Goal: Task Accomplishment & Management: Manage account settings

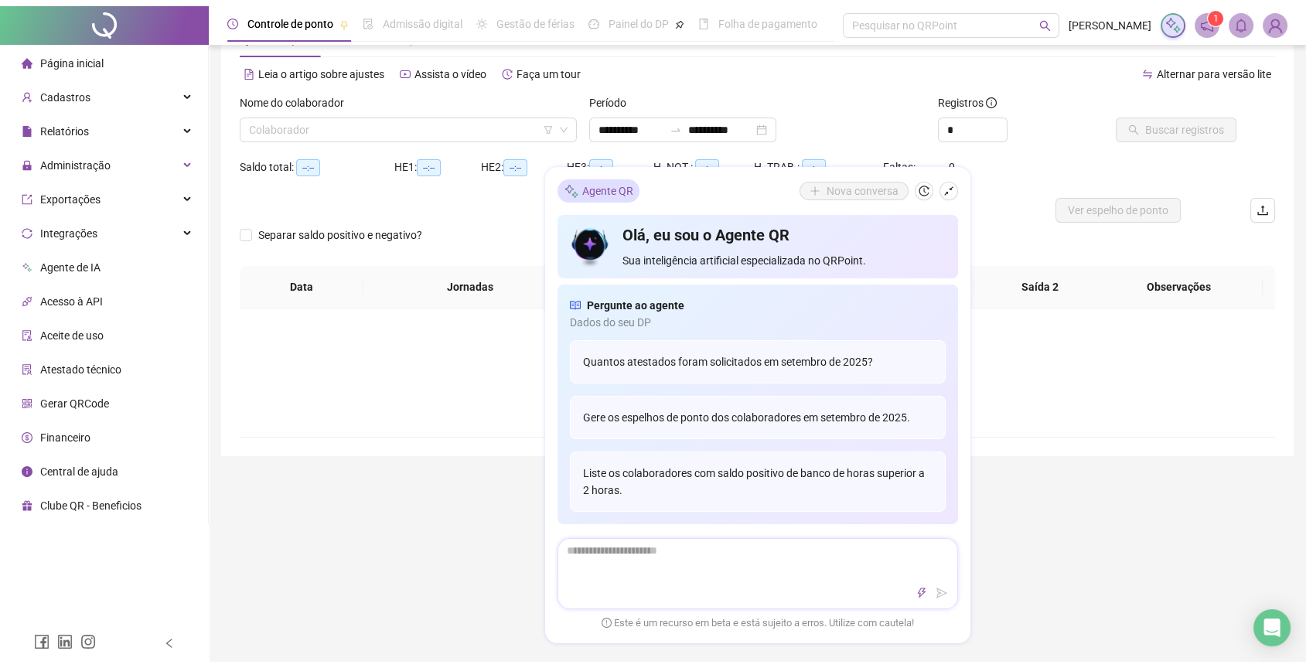
scroll to position [54, 0]
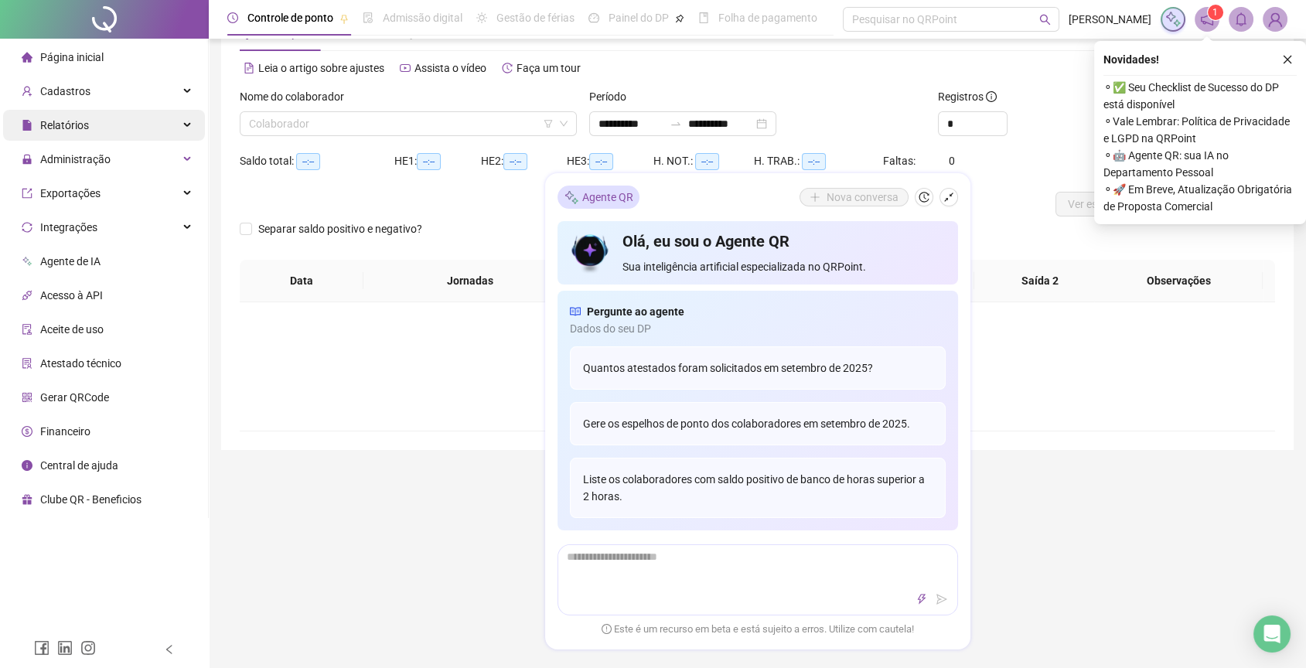
click at [179, 132] on div "Relatórios" at bounding box center [104, 125] width 202 height 31
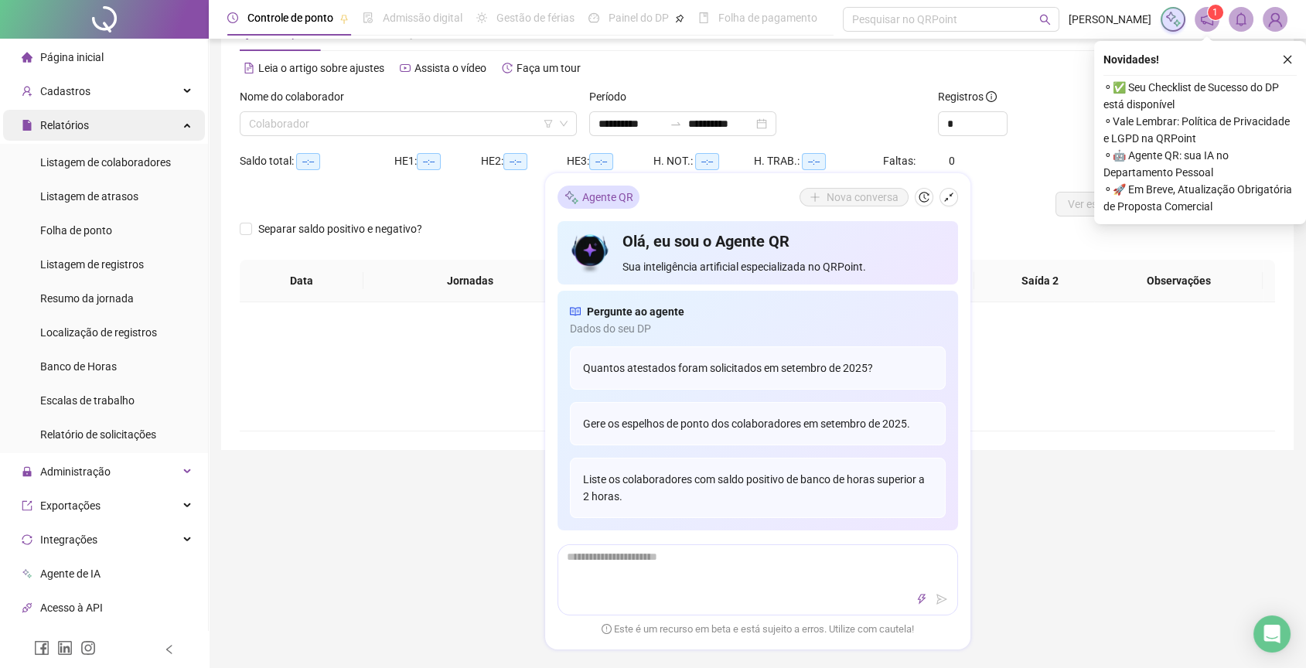
click at [138, 122] on div "Relatórios" at bounding box center [104, 125] width 202 height 31
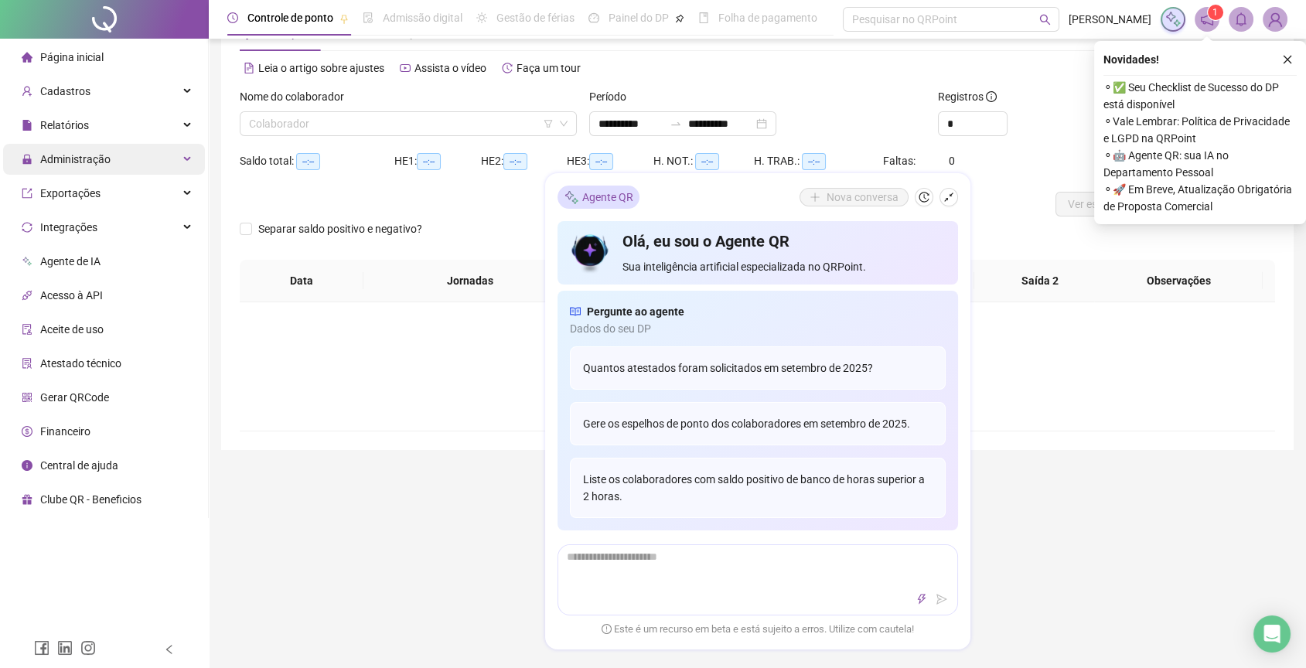
click at [128, 161] on div "Administração" at bounding box center [104, 159] width 202 height 31
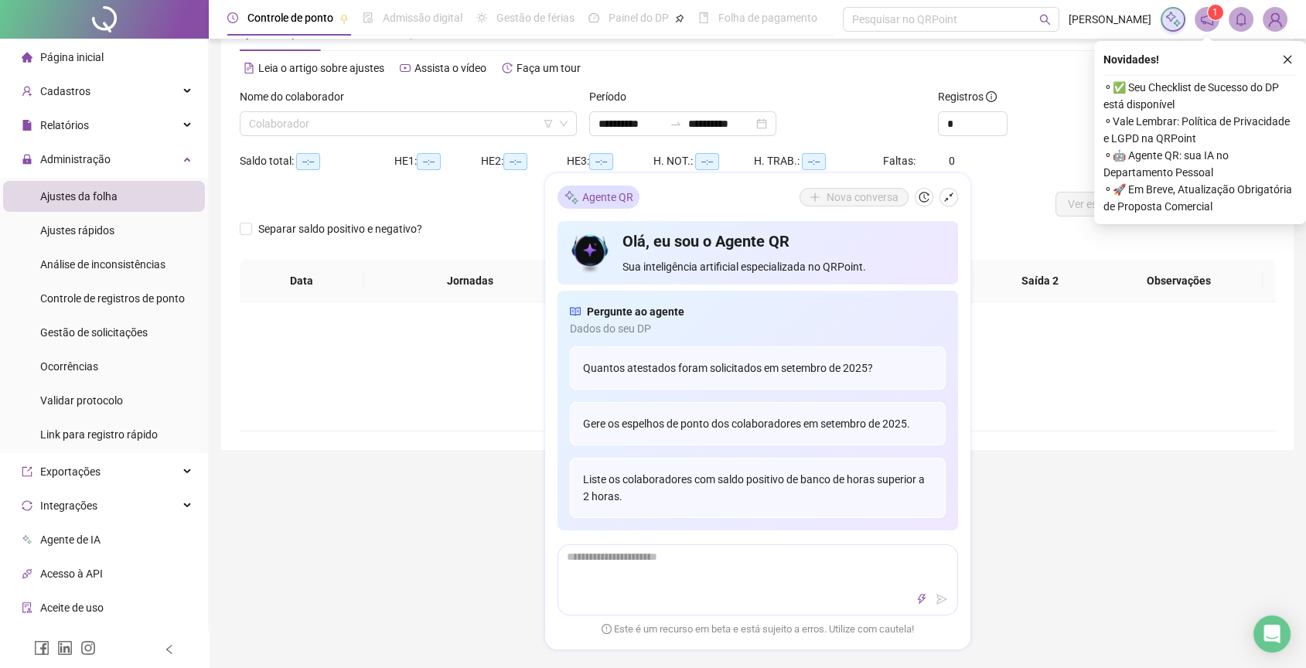
click at [97, 191] on span "Ajustes da folha" at bounding box center [78, 196] width 77 height 12
click at [949, 190] on button "button" at bounding box center [948, 197] width 19 height 19
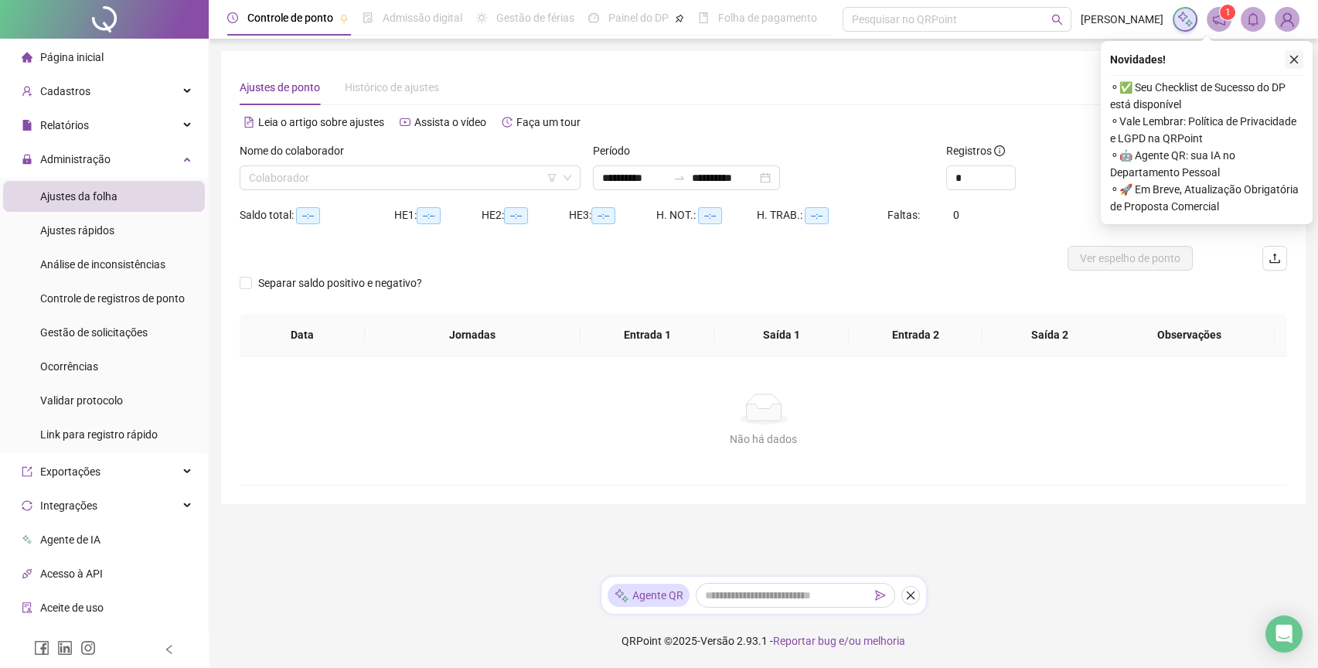
click at [1293, 59] on icon "close" at bounding box center [1294, 60] width 9 height 9
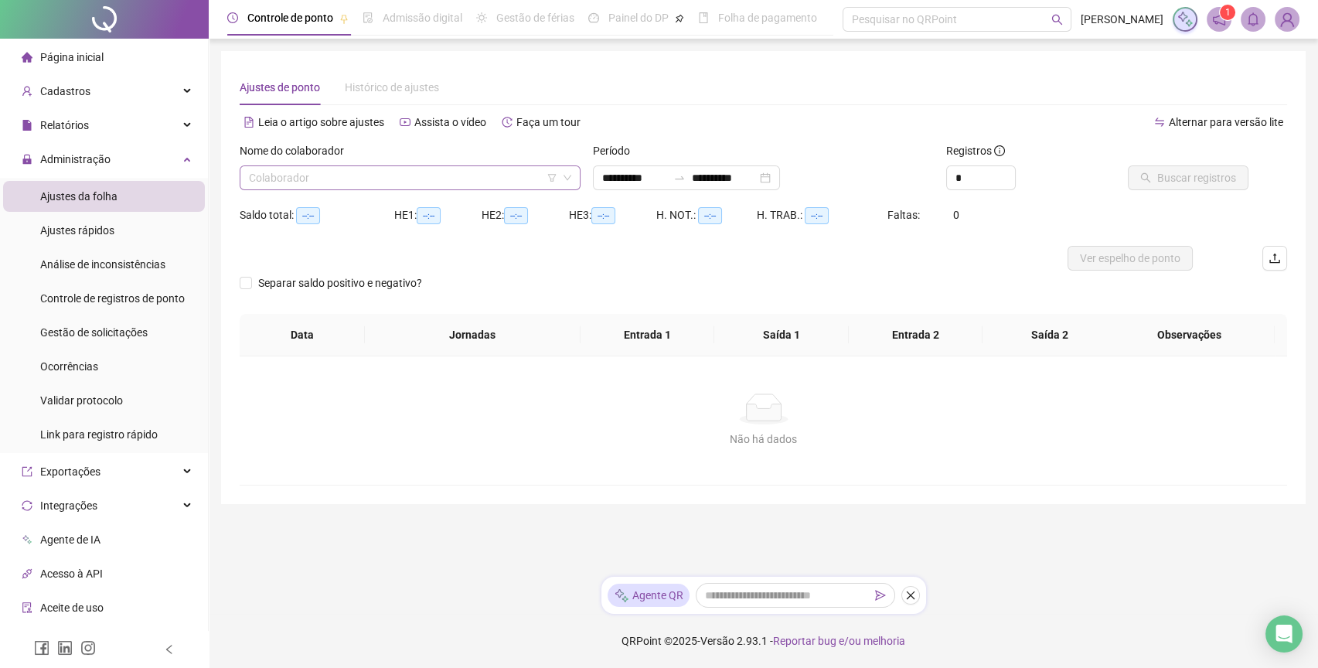
click at [322, 181] on input "search" at bounding box center [403, 177] width 309 height 23
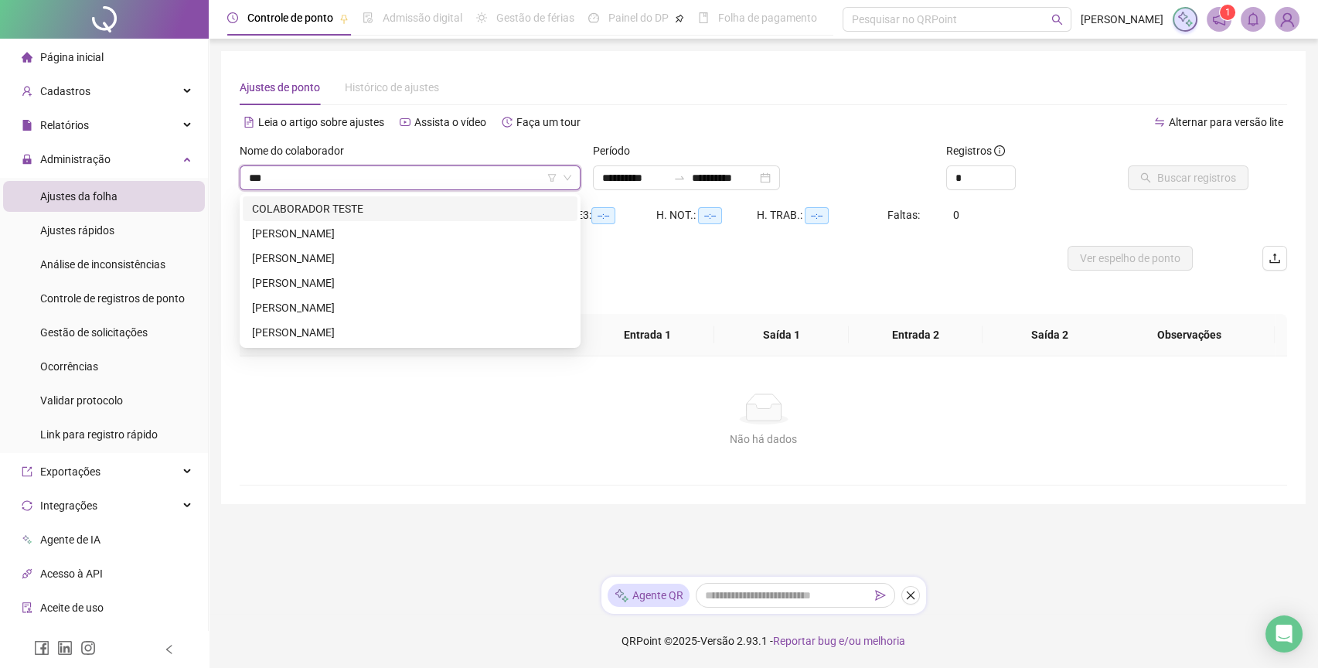
type input "****"
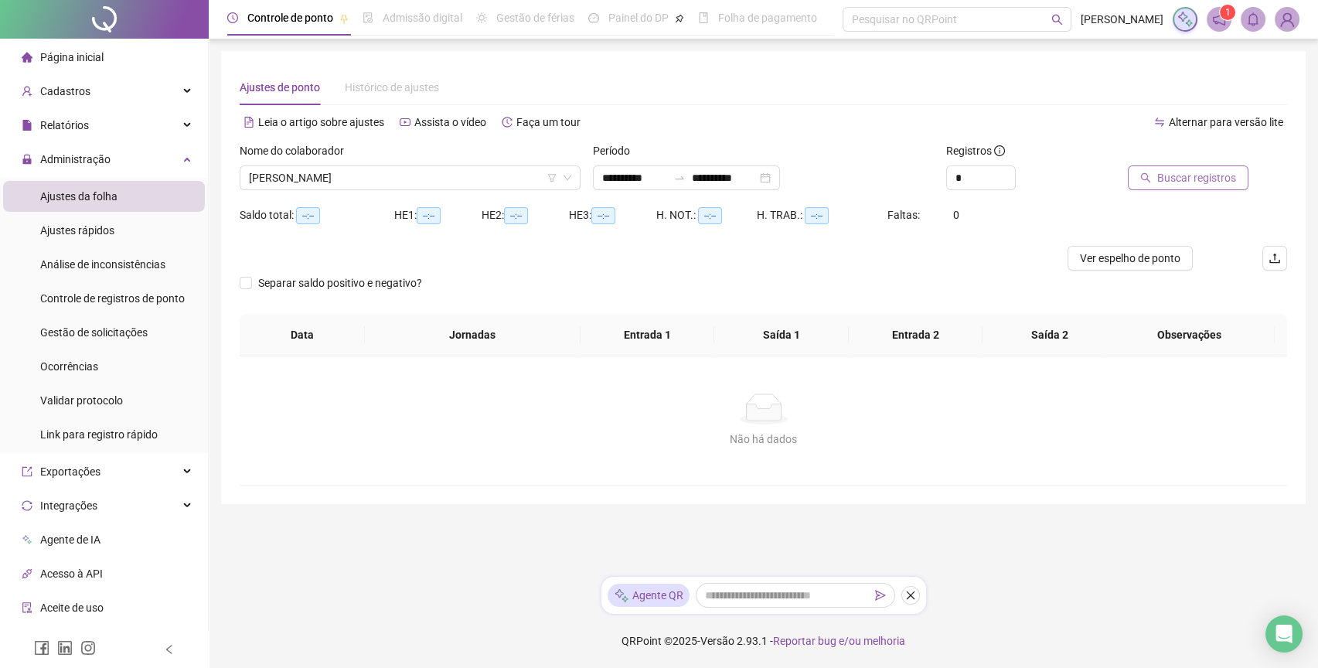
click at [1176, 179] on span "Buscar registros" at bounding box center [1196, 177] width 79 height 17
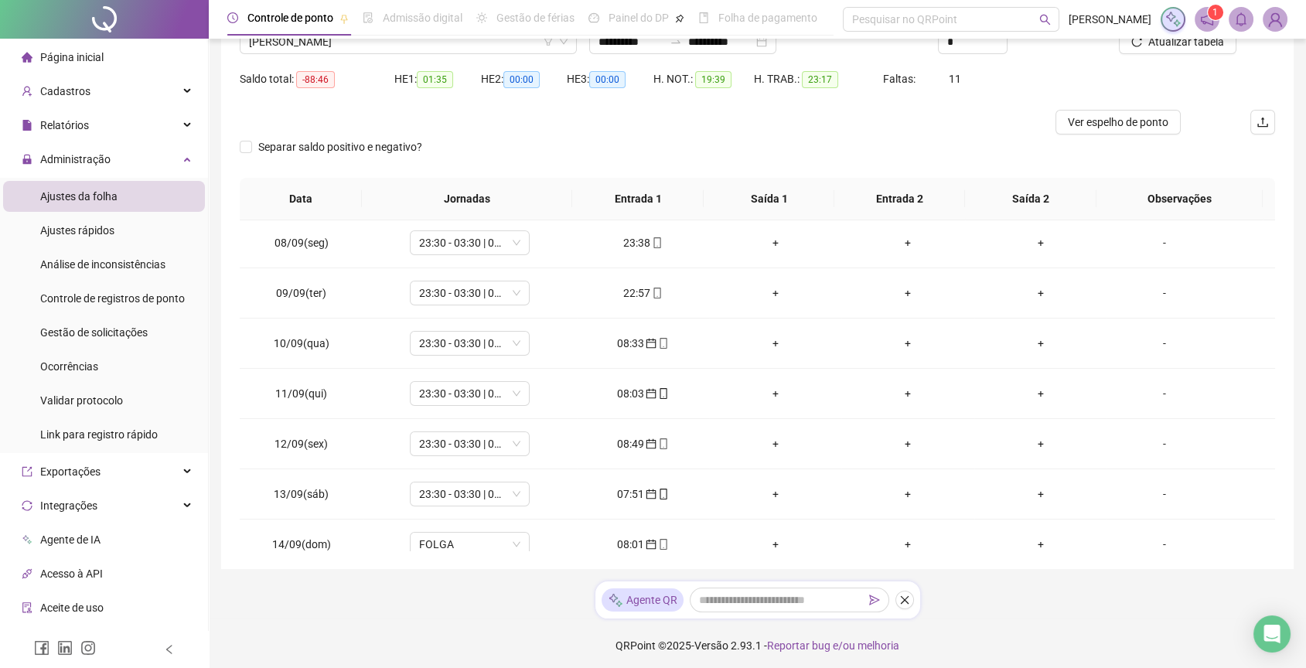
scroll to position [140, 0]
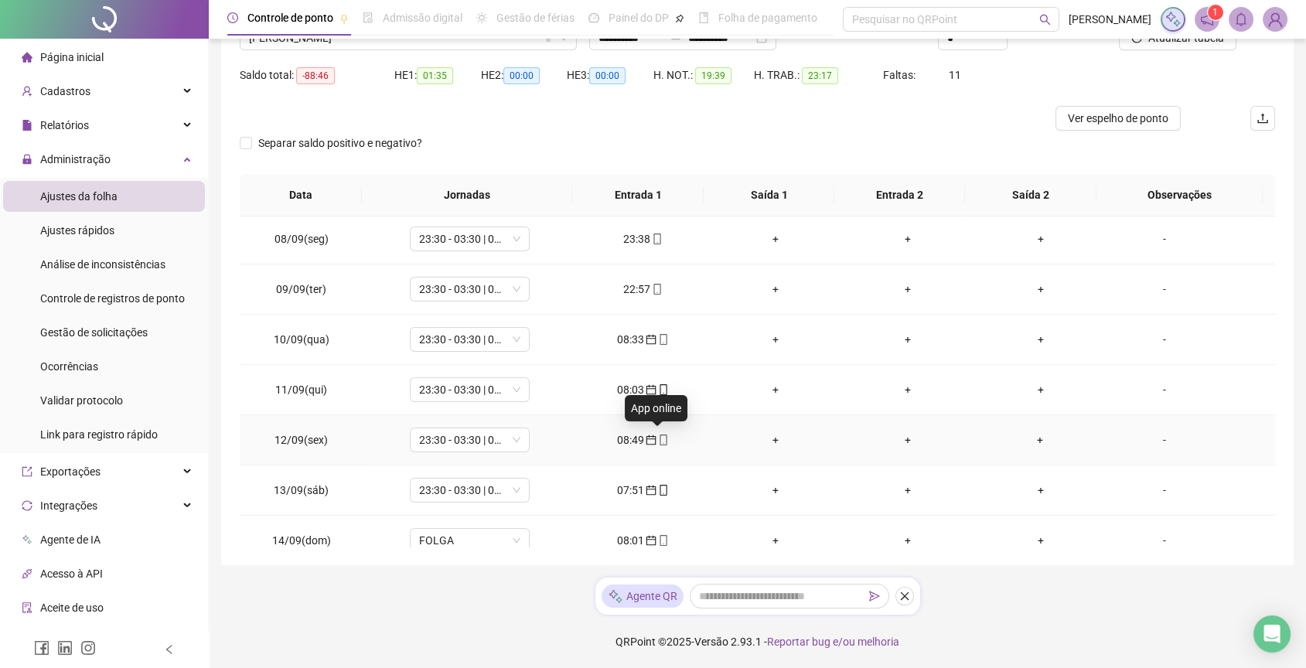
click at [658, 438] on icon "mobile" at bounding box center [663, 440] width 11 height 11
type input "**********"
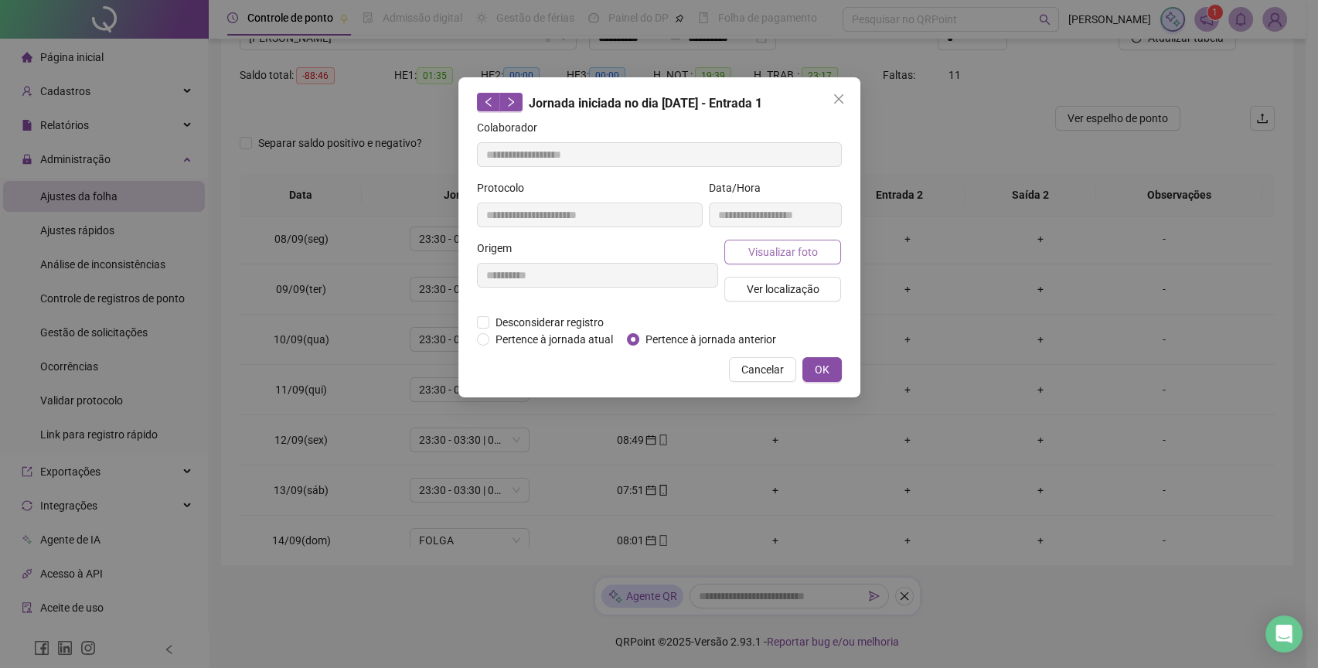
click at [789, 252] on span "Visualizar foto" at bounding box center [783, 252] width 70 height 17
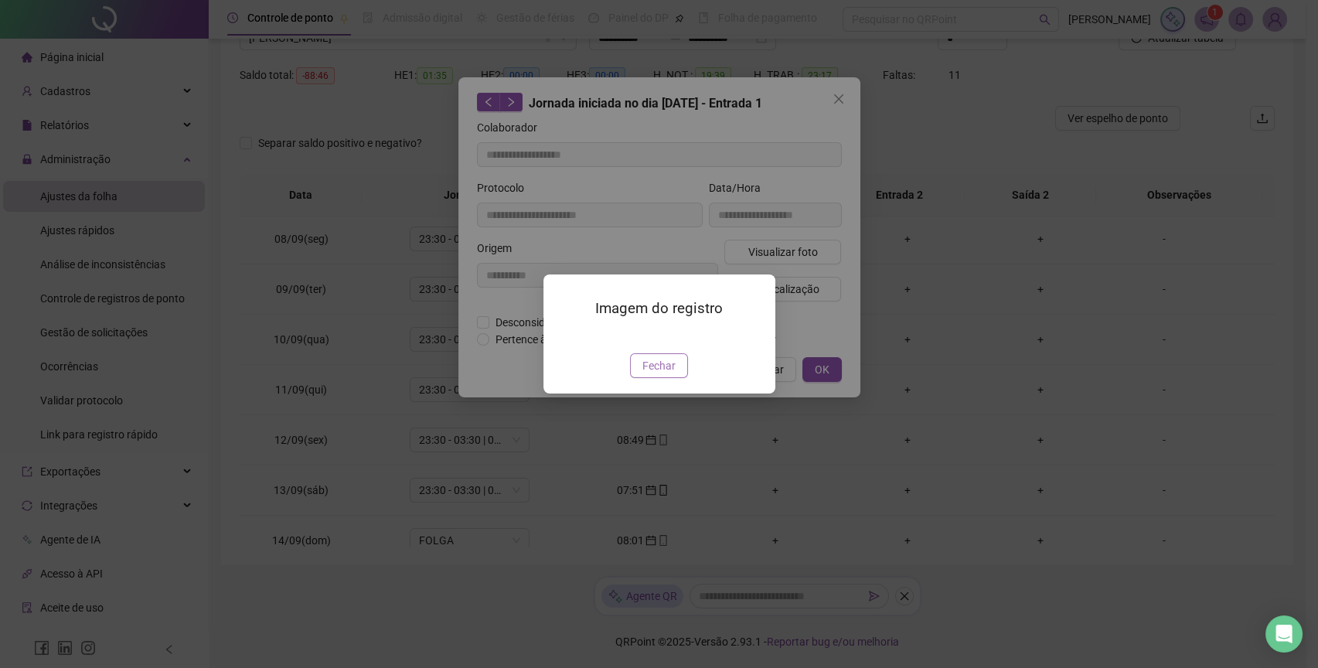
click at [649, 378] on button "Fechar" at bounding box center [659, 365] width 58 height 25
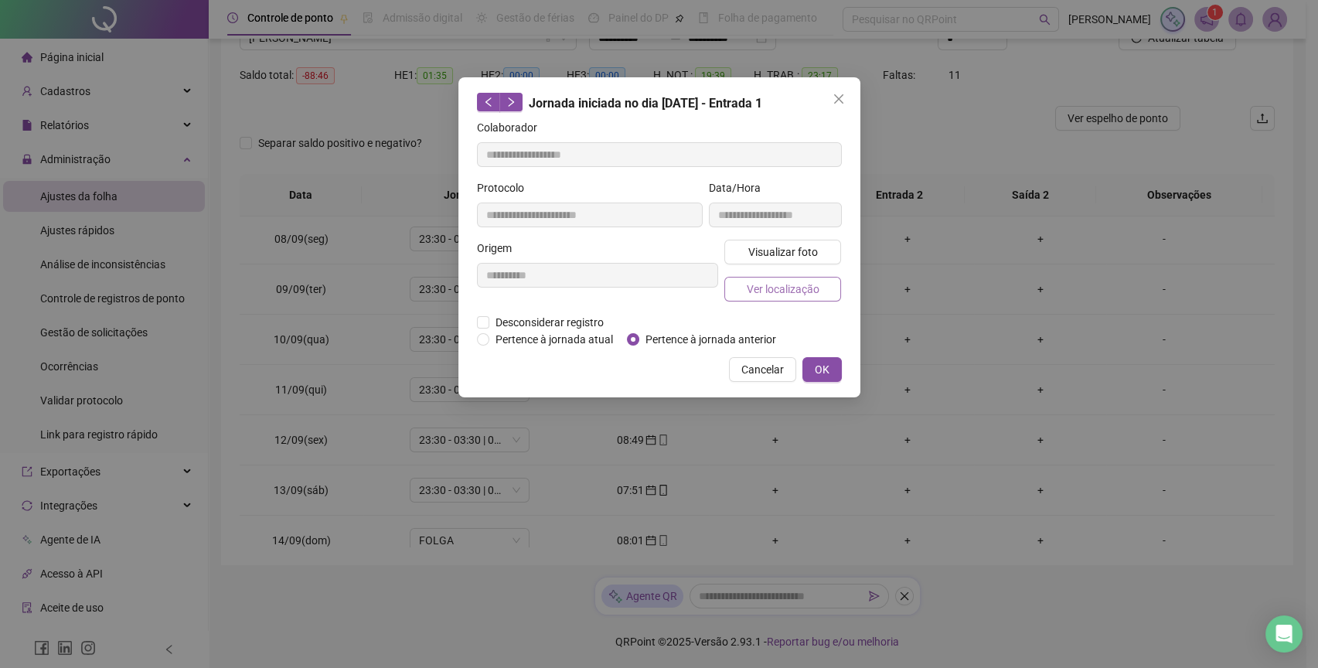
click at [772, 298] on button "Ver localização" at bounding box center [783, 289] width 118 height 25
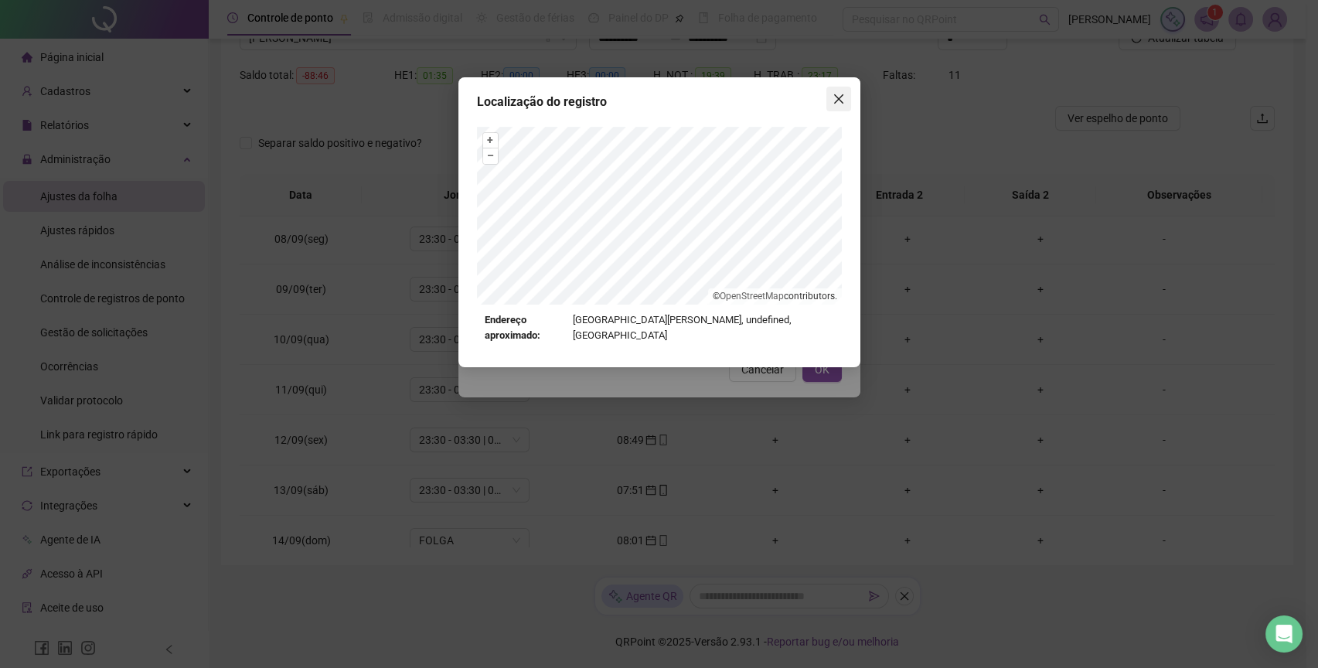
click at [849, 97] on span "Close" at bounding box center [839, 99] width 25 height 12
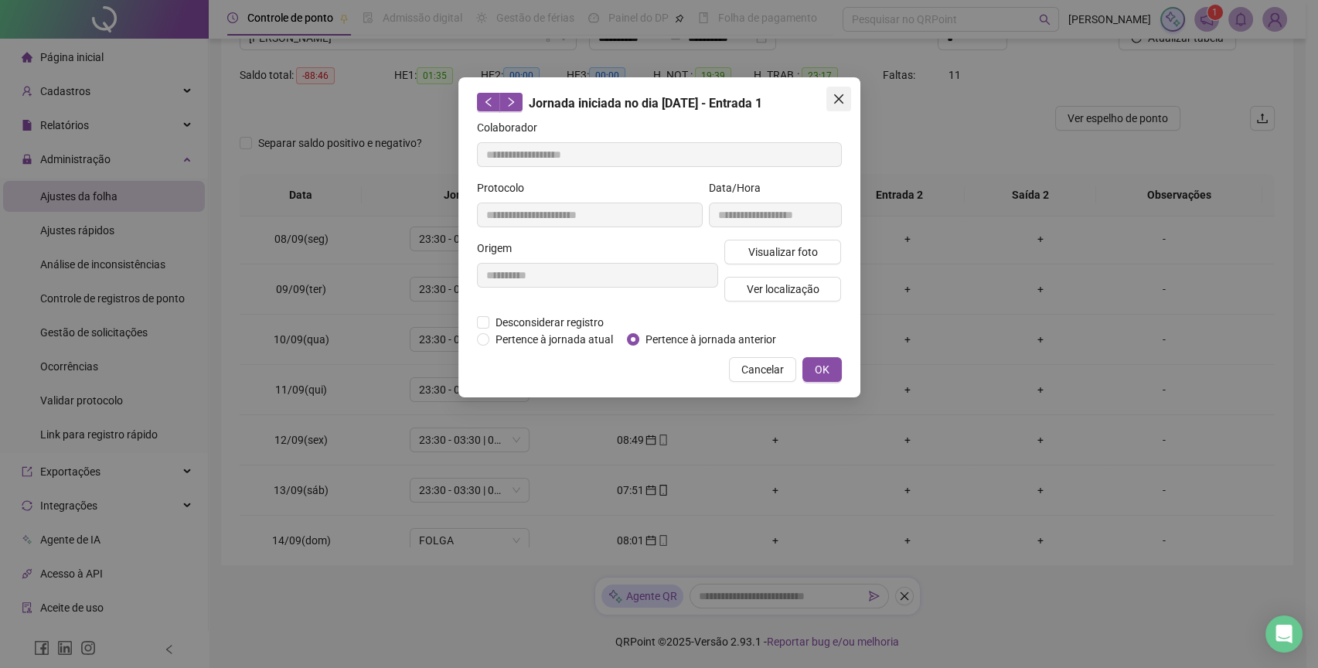
click at [844, 108] on button "Close" at bounding box center [839, 99] width 25 height 25
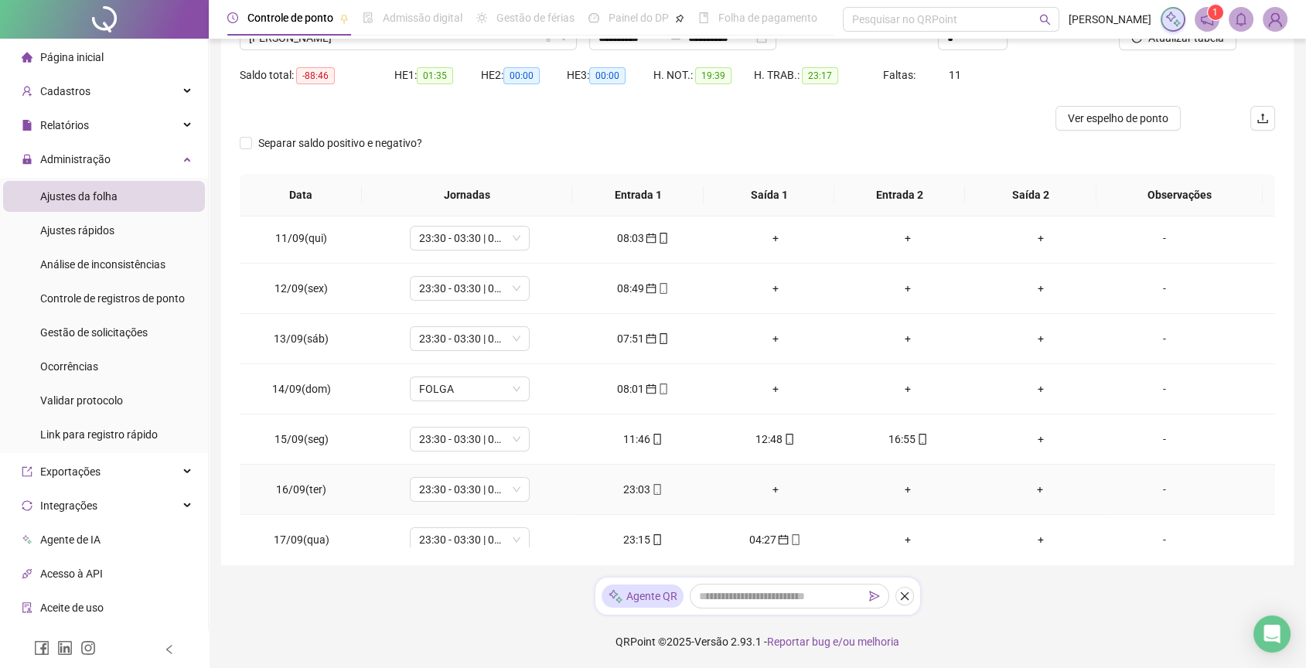
scroll to position [507, 0]
click at [659, 387] on icon "mobile" at bounding box center [663, 387] width 11 height 11
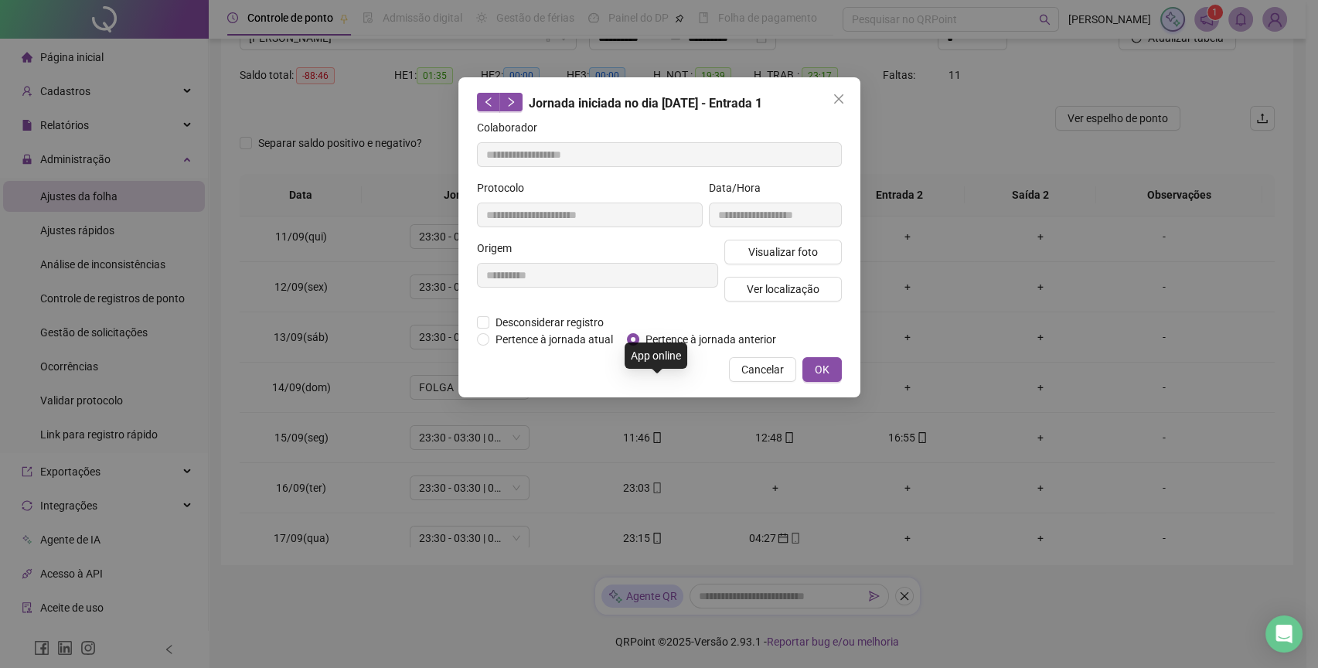
type input "**********"
drag, startPoint x: 782, startPoint y: 238, endPoint x: 784, endPoint y: 252, distance: 14.1
click at [784, 252] on form "**********" at bounding box center [659, 233] width 365 height 229
click at [784, 252] on span "Visualizar foto" at bounding box center [783, 252] width 70 height 17
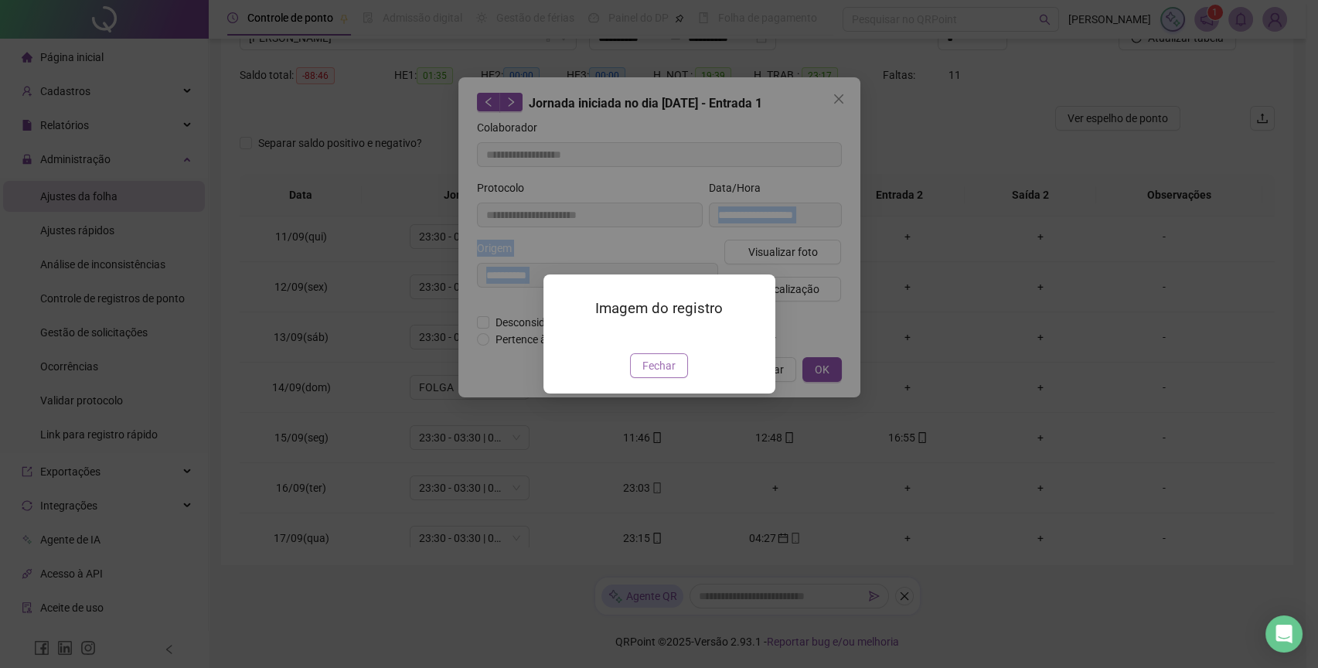
click at [664, 374] on span "Fechar" at bounding box center [659, 365] width 33 height 17
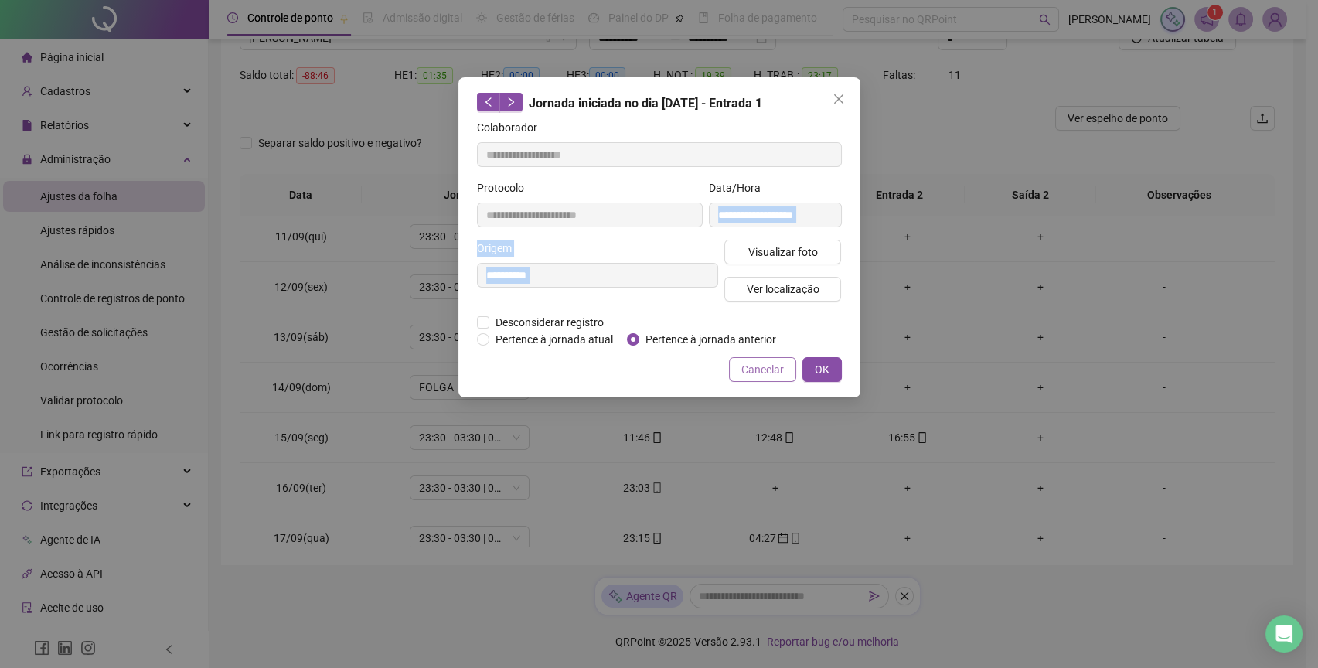
click at [779, 369] on span "Cancelar" at bounding box center [762, 369] width 43 height 17
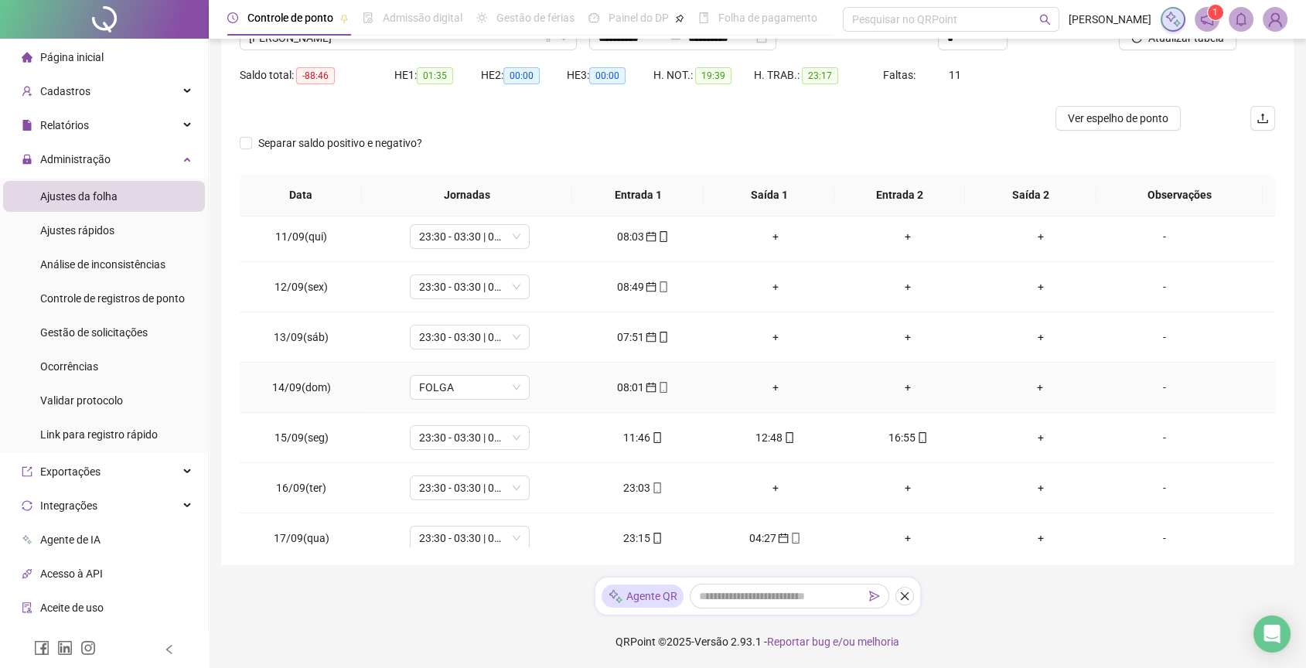
click at [646, 391] on div "08:01" at bounding box center [642, 387] width 107 height 17
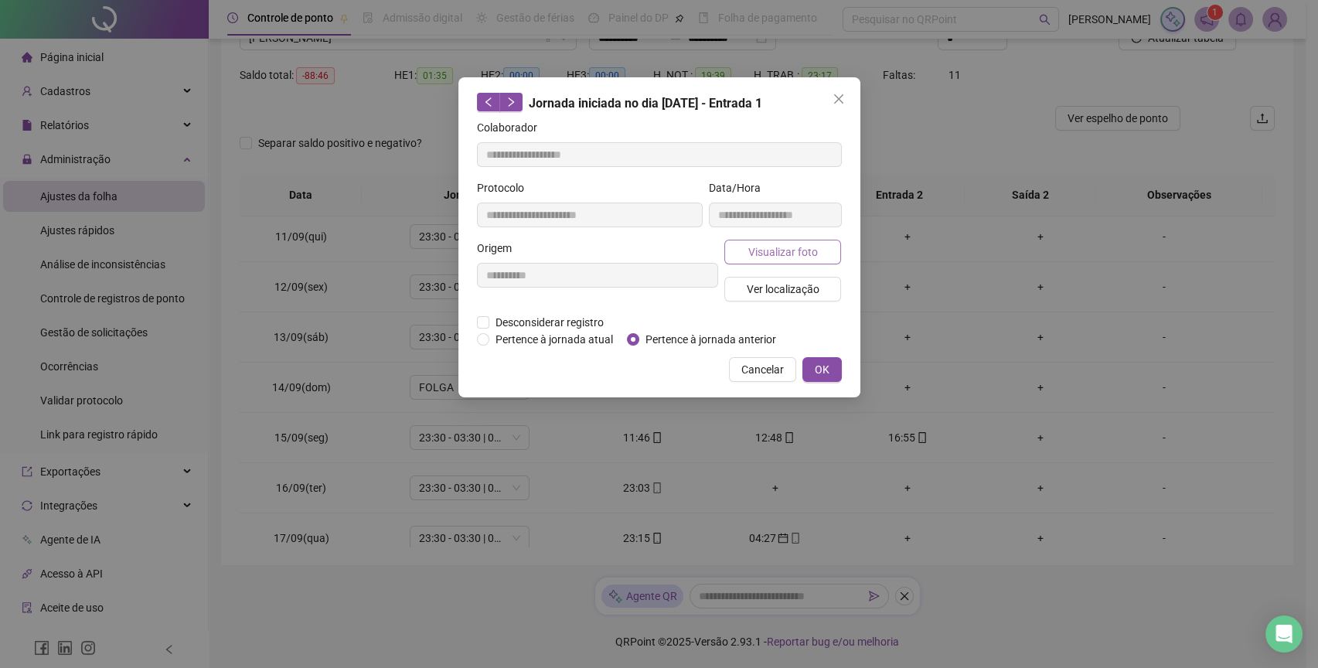
click at [806, 256] on span "Visualizar foto" at bounding box center [783, 252] width 70 height 17
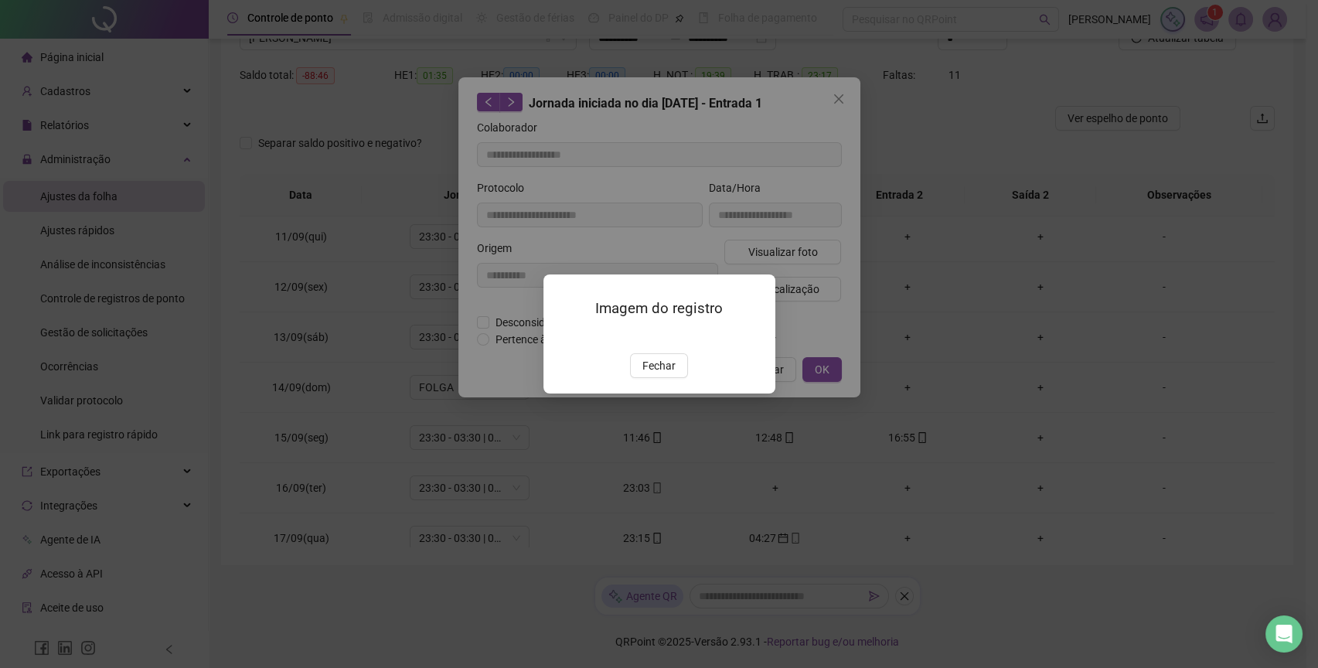
click at [562, 336] on img at bounding box center [562, 336] width 0 height 0
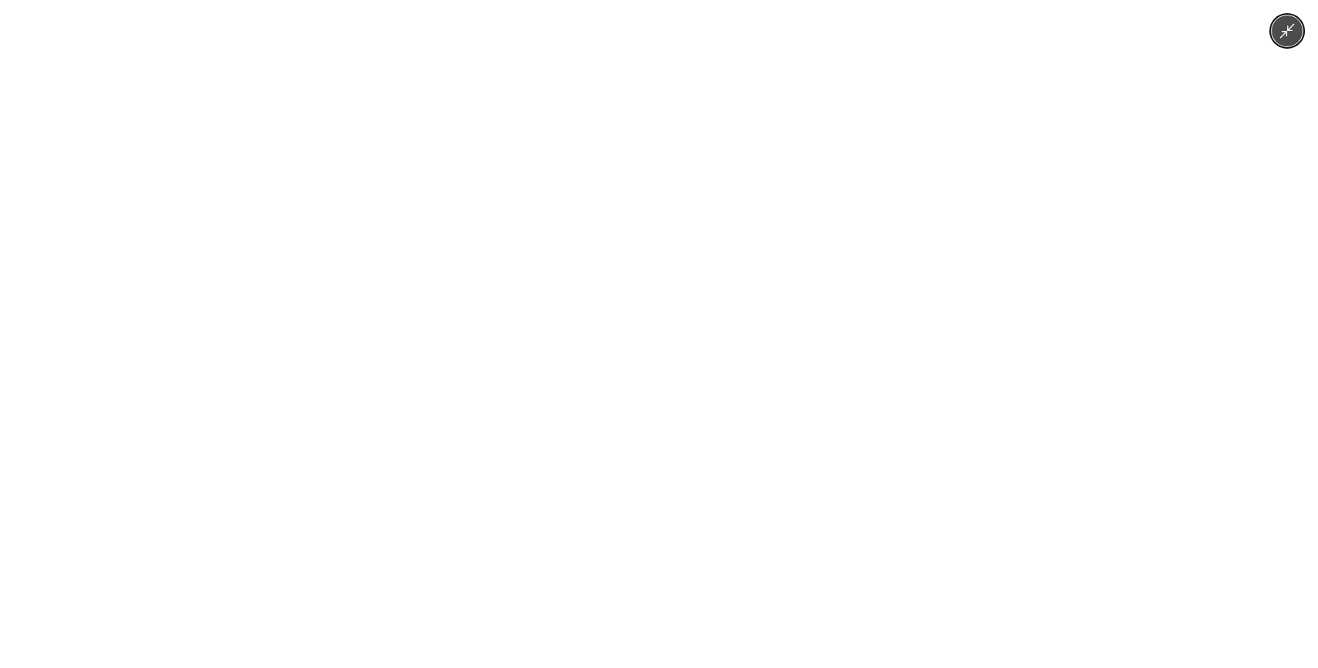
click at [720, 378] on img at bounding box center [658, 334] width 501 height 668
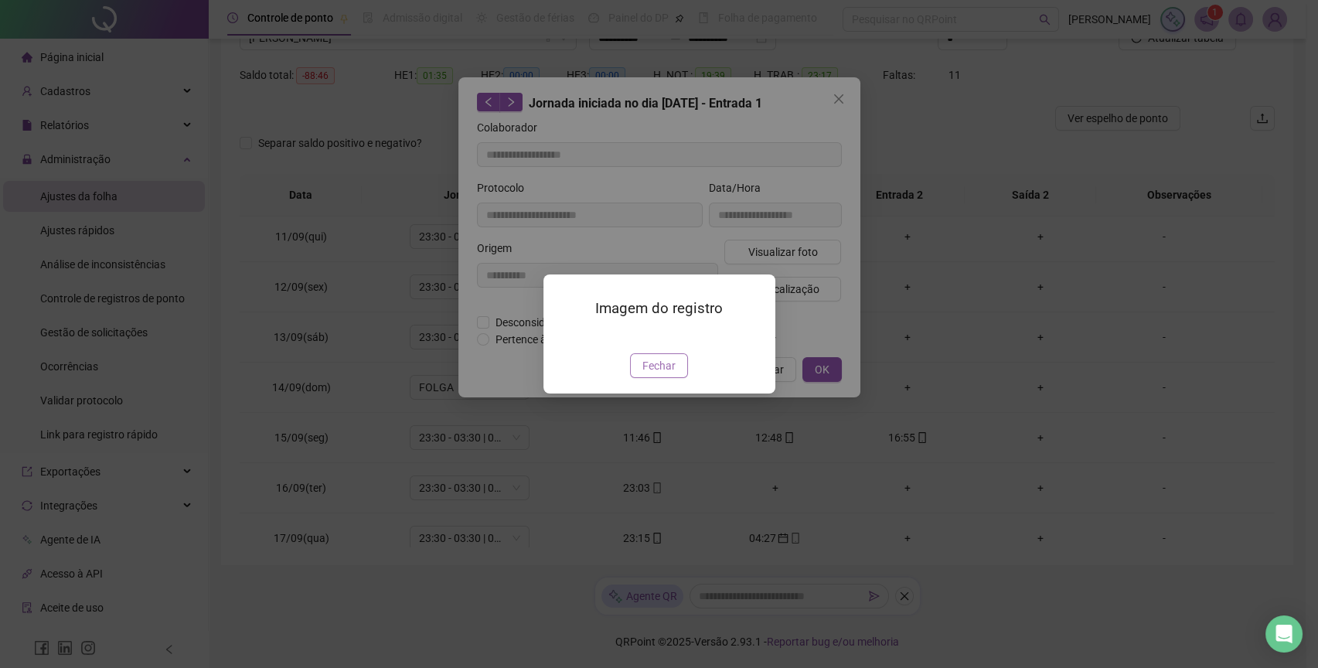
click at [674, 378] on button "Fechar" at bounding box center [659, 365] width 58 height 25
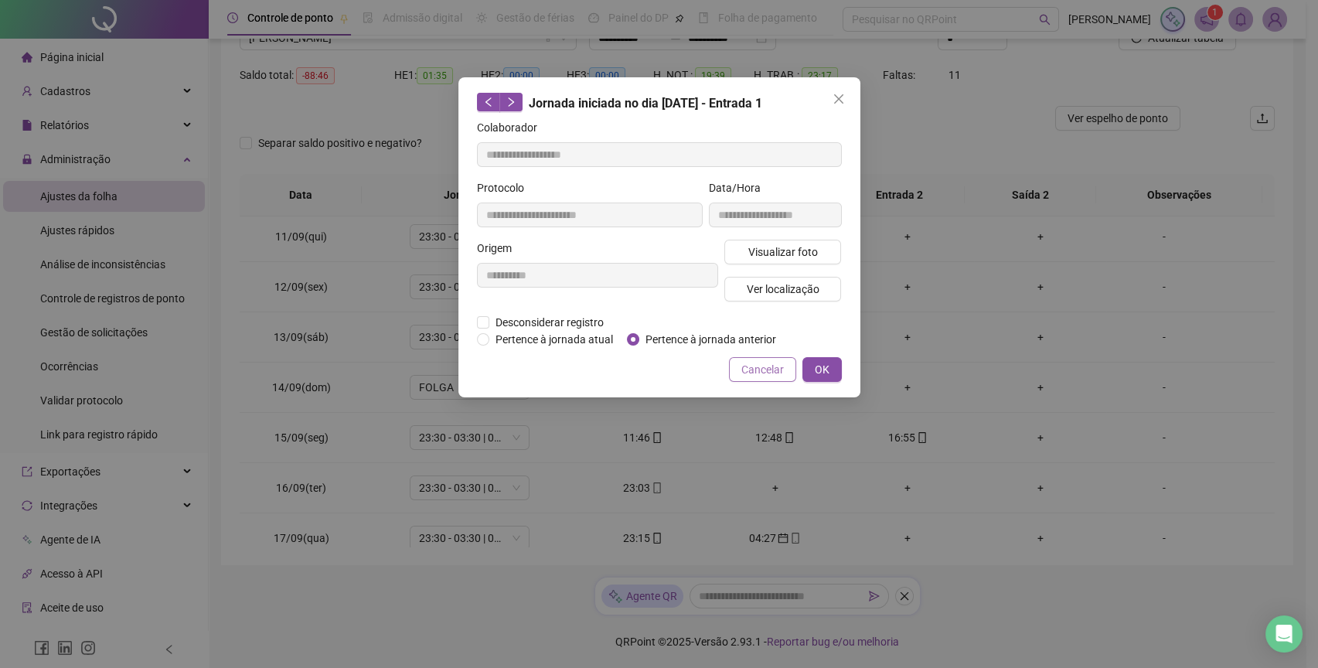
click at [756, 380] on button "Cancelar" at bounding box center [762, 369] width 67 height 25
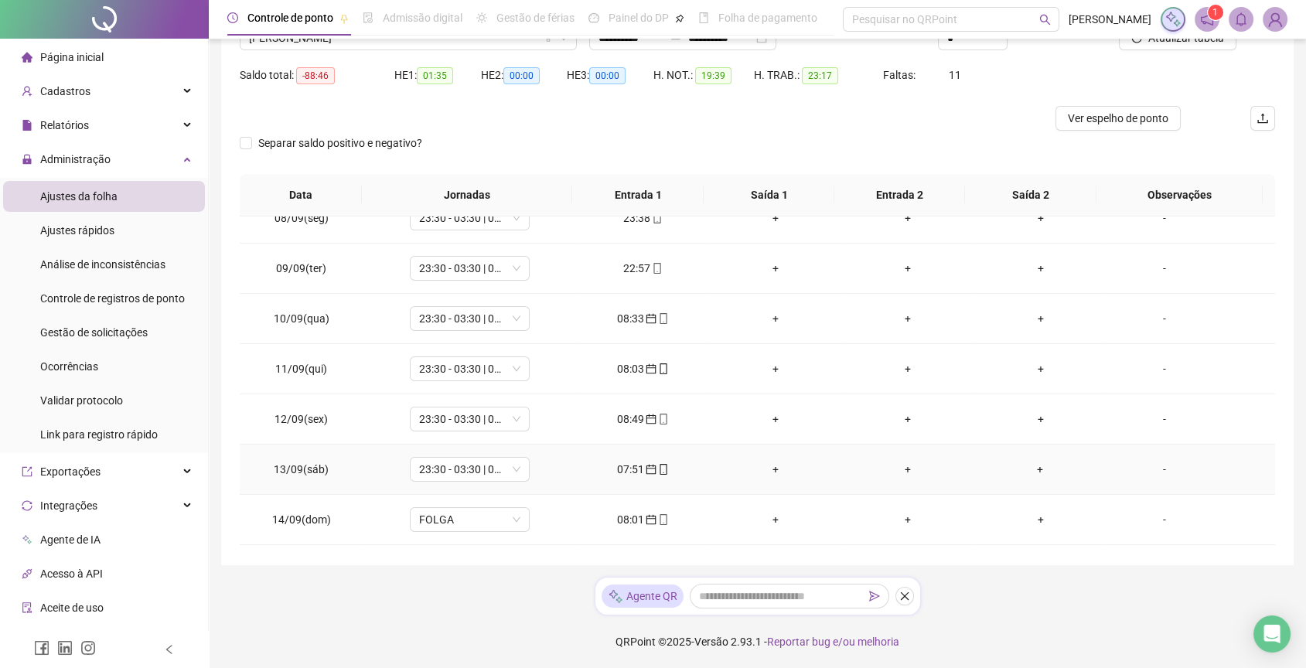
scroll to position [377, 0]
drag, startPoint x: 678, startPoint y: 455, endPoint x: 716, endPoint y: 303, distance: 156.2
click at [716, 303] on tbody "01/09(seg) 23:30 - 03:30 | 04:30 - 07:30 23:01 07:36 + + - 02/09(ter) 23:30 - 0…" at bounding box center [757, 292] width 1035 height 905
click at [540, 161] on div "Separar saldo positivo e negativo?" at bounding box center [757, 152] width 1035 height 43
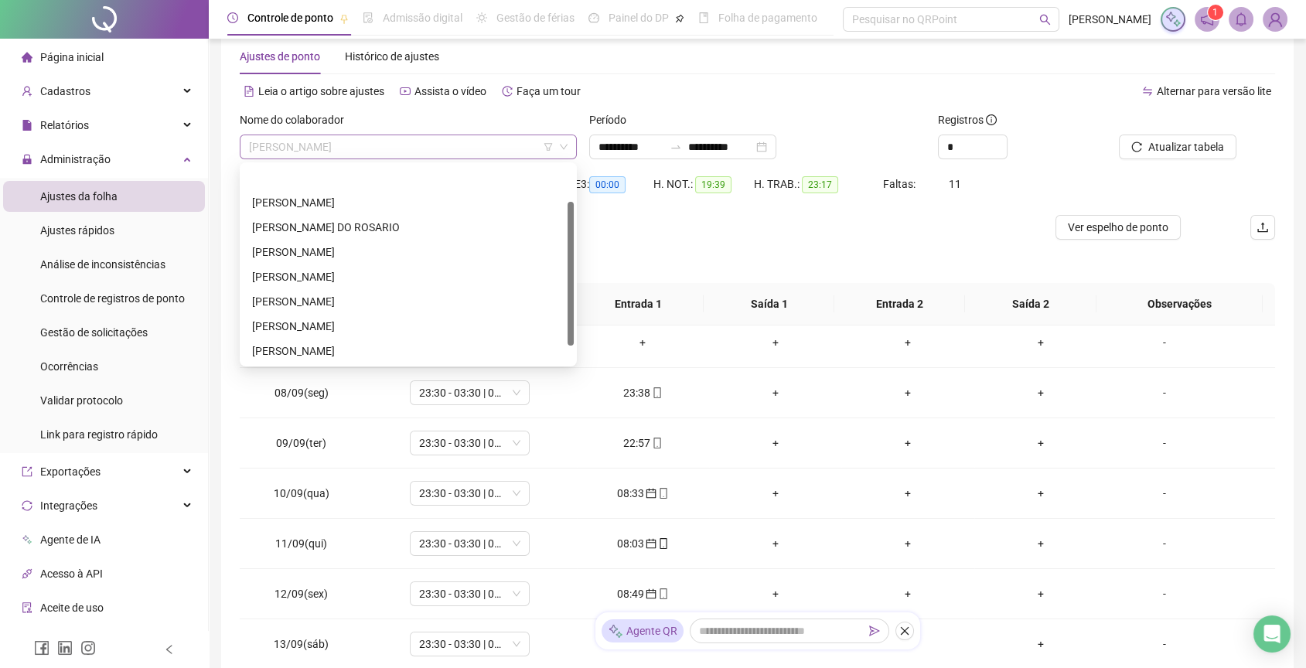
scroll to position [49, 0]
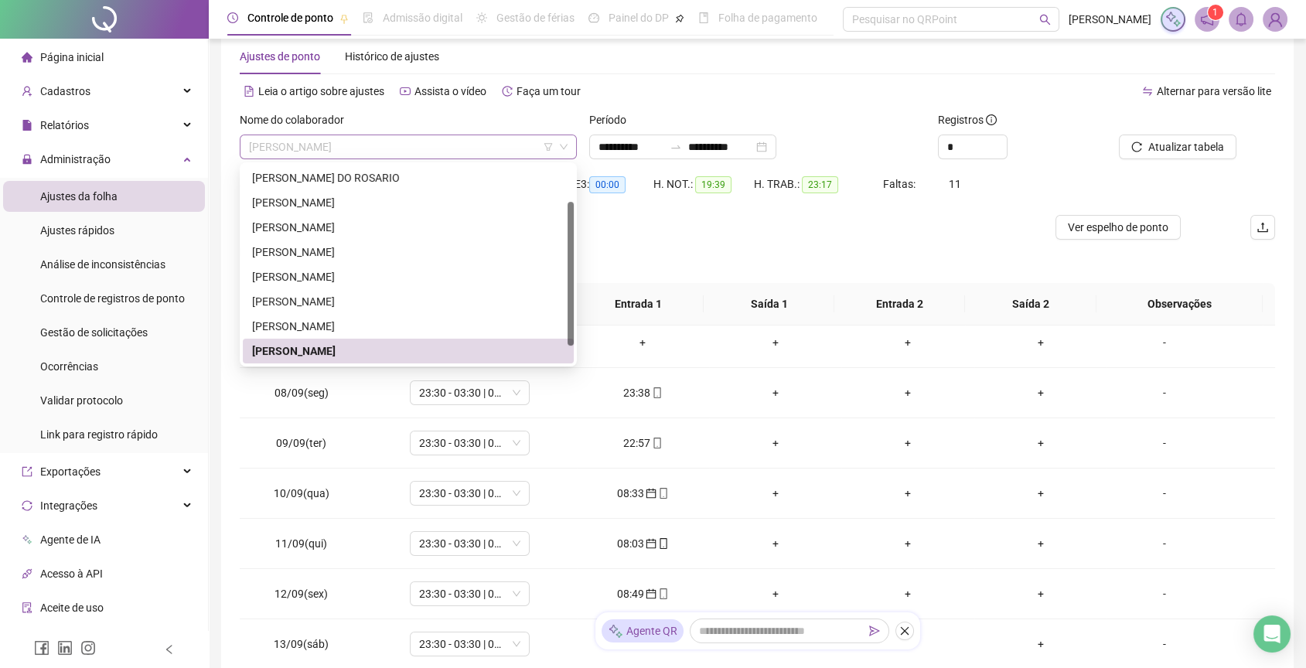
click at [411, 151] on span "[PERSON_NAME]" at bounding box center [408, 146] width 319 height 23
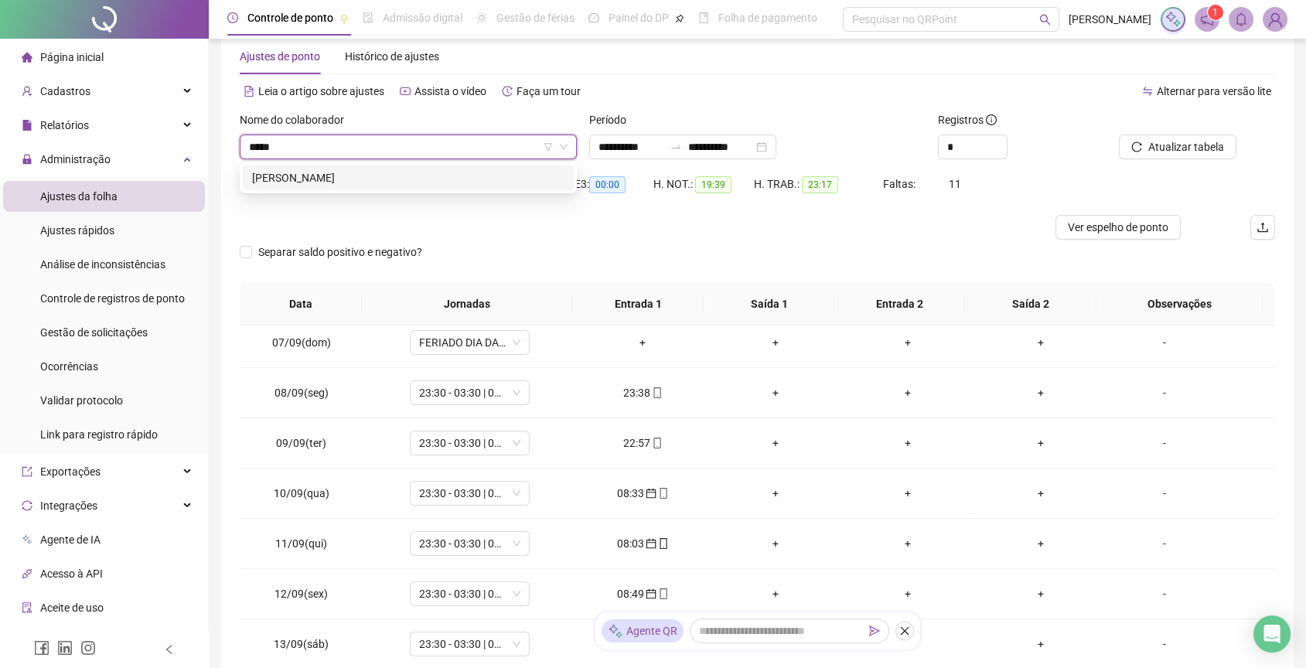
type input "******"
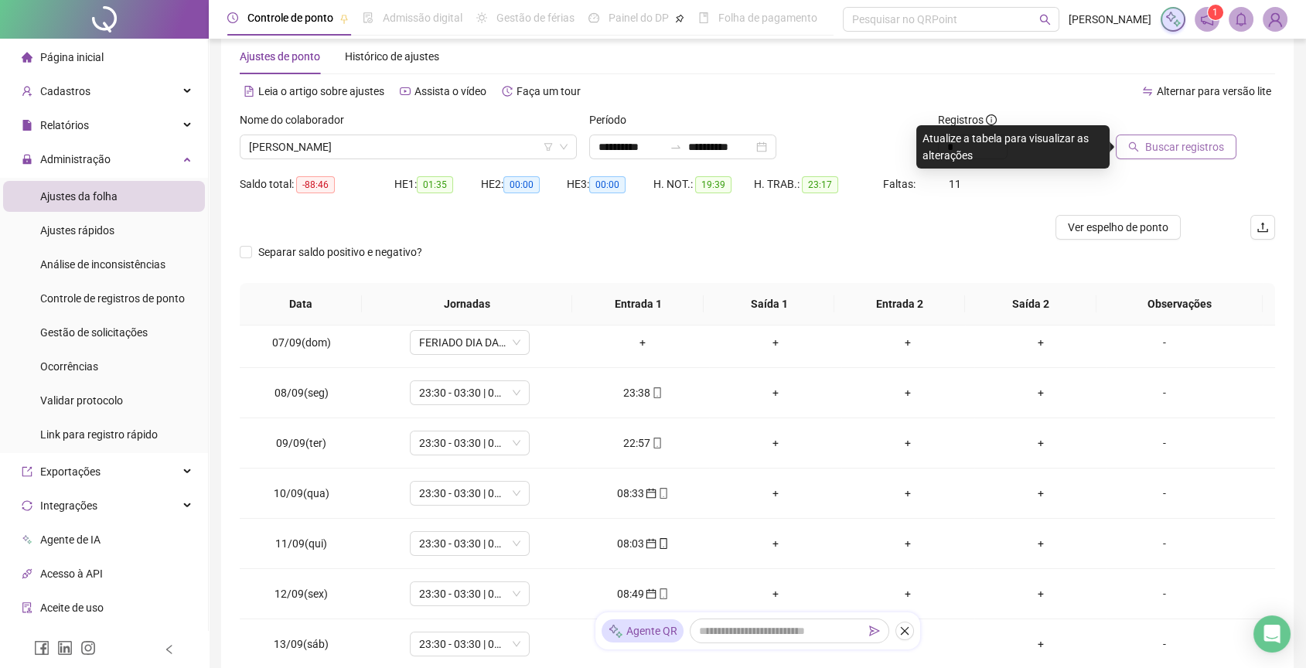
click at [1184, 147] on span "Buscar registros" at bounding box center [1184, 146] width 79 height 17
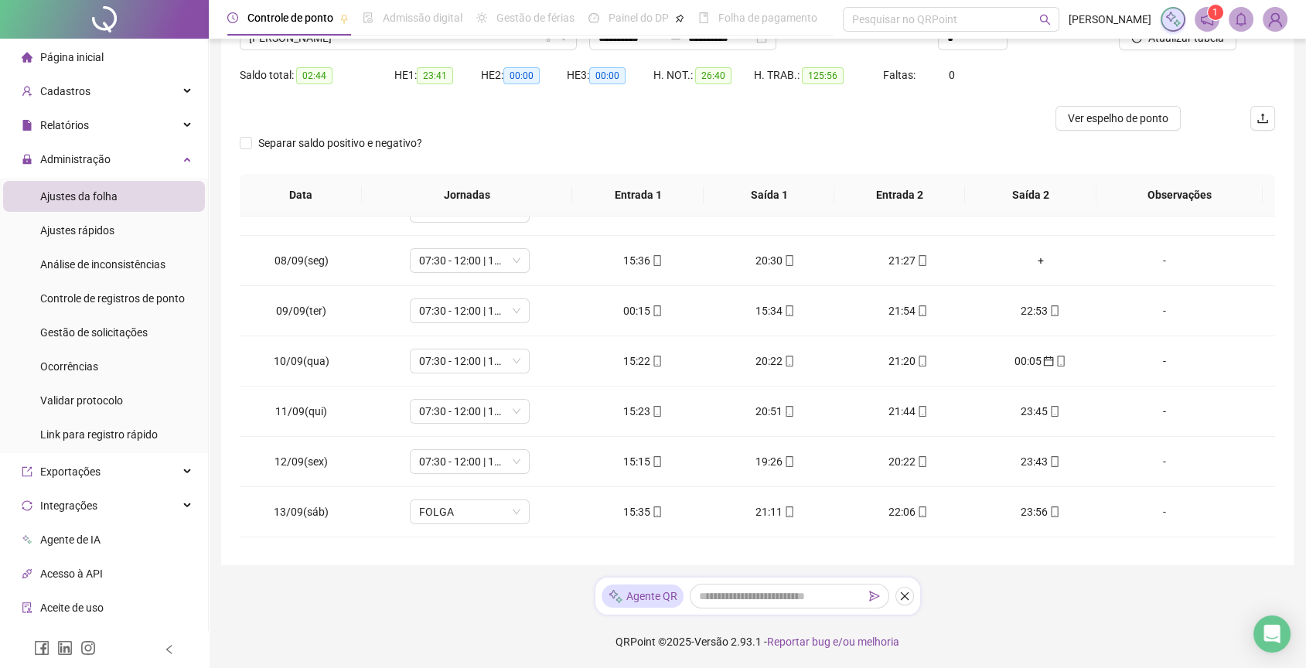
scroll to position [102, 0]
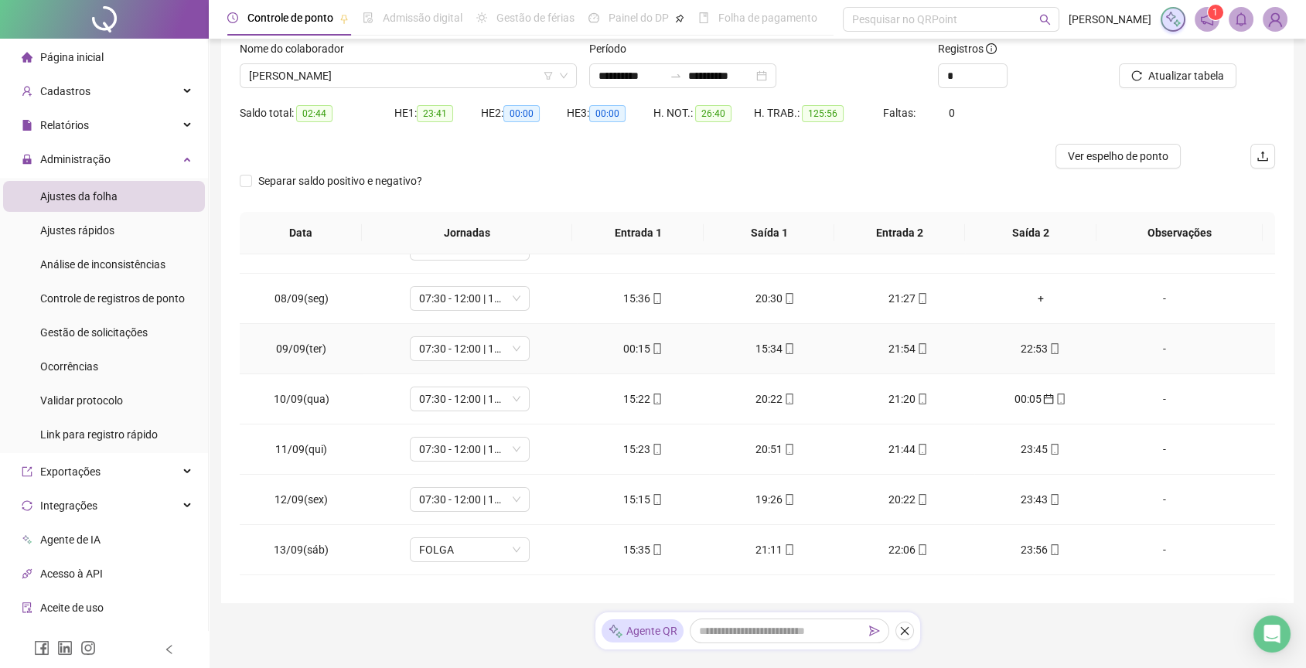
click at [636, 344] on div "00:15" at bounding box center [642, 348] width 107 height 17
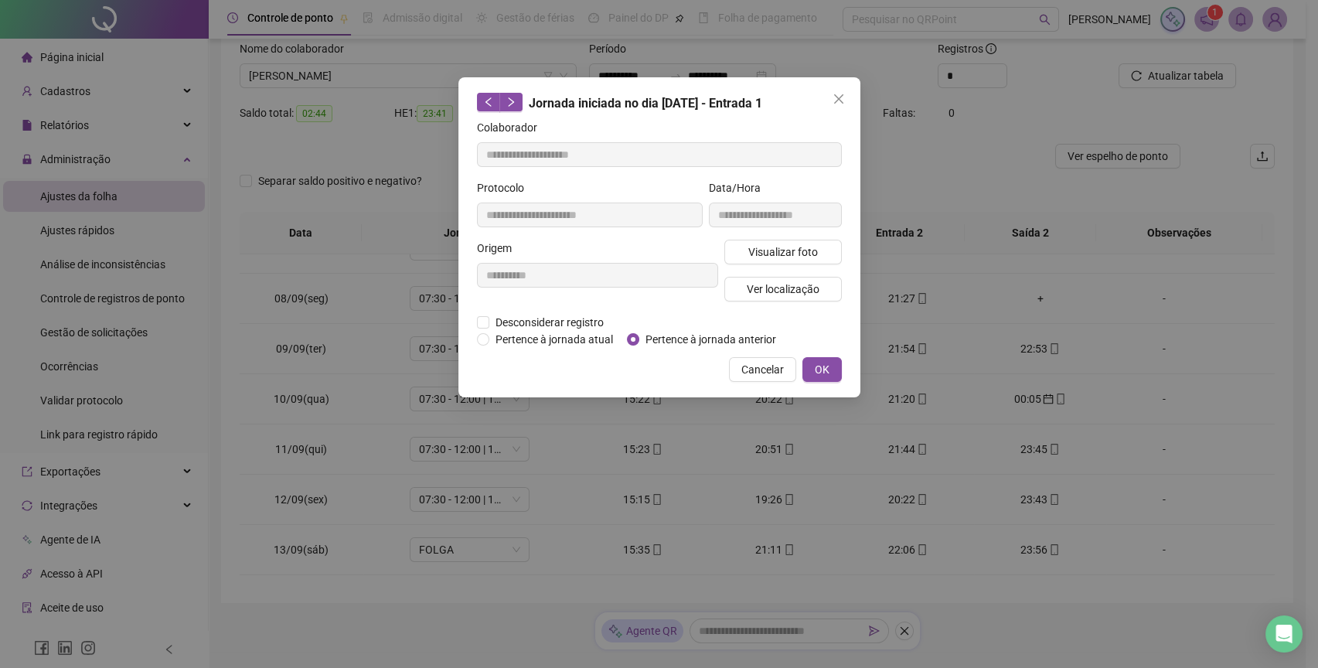
type input "**********"
click at [687, 336] on span "Pertence à jornada anterior" at bounding box center [710, 339] width 143 height 17
click at [832, 380] on button "OK" at bounding box center [822, 369] width 39 height 25
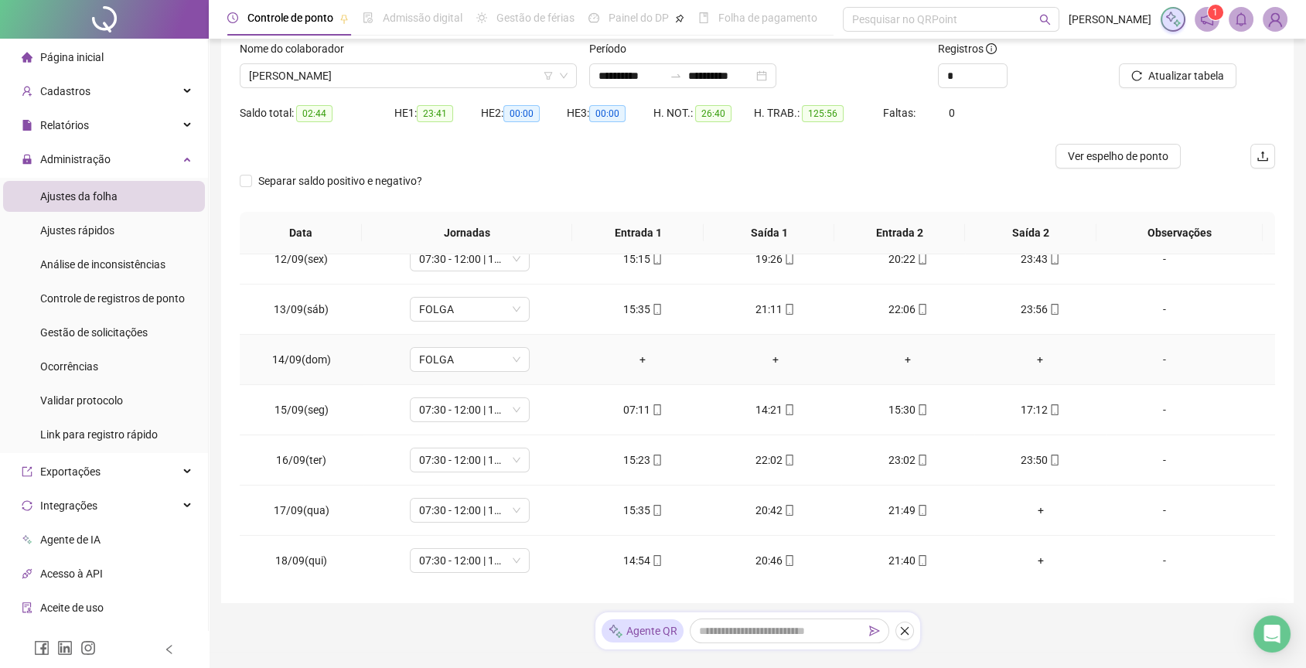
scroll to position [140, 0]
